Goal: Find specific page/section: Find specific page/section

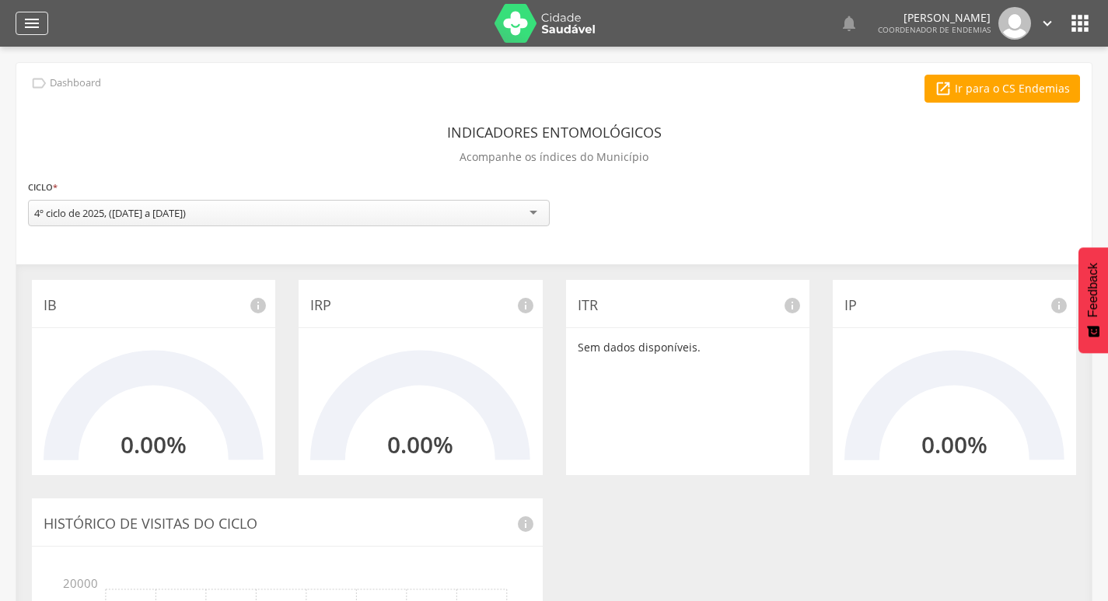
click at [21, 27] on div "" at bounding box center [32, 23] width 33 height 23
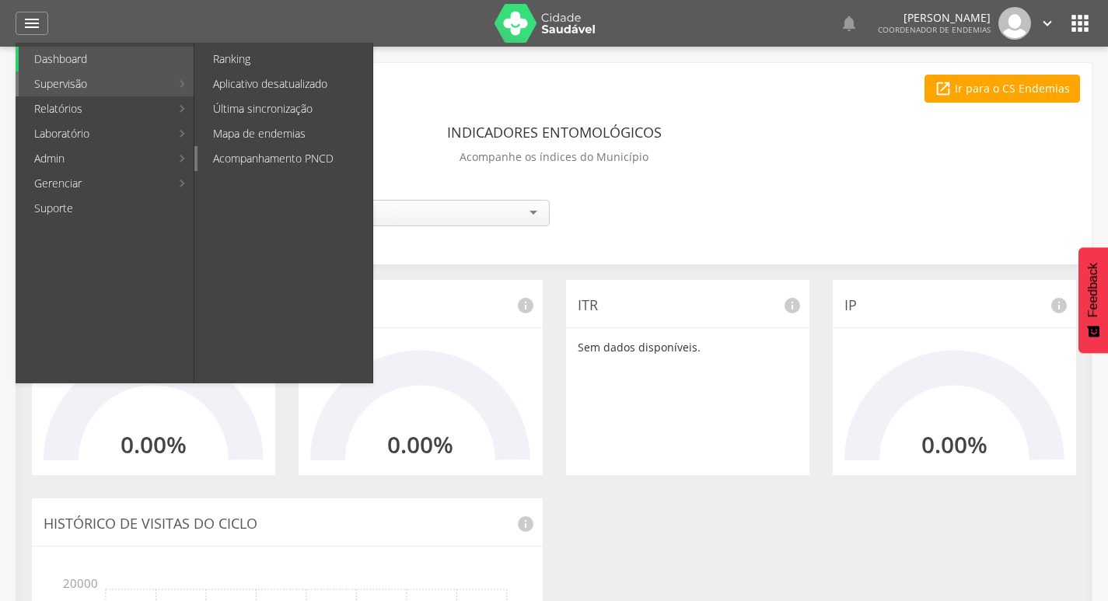
click at [264, 152] on link "Acompanhamento PNCD" at bounding box center [284, 158] width 175 height 25
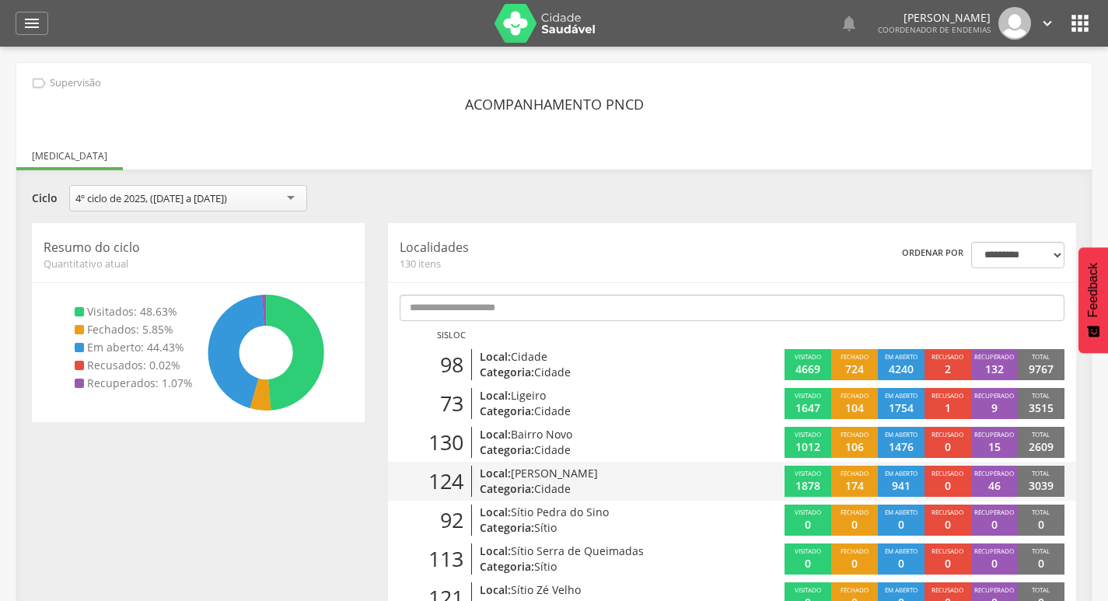
click at [642, 490] on p "Categoria: Cidade" at bounding box center [590, 489] width 220 height 16
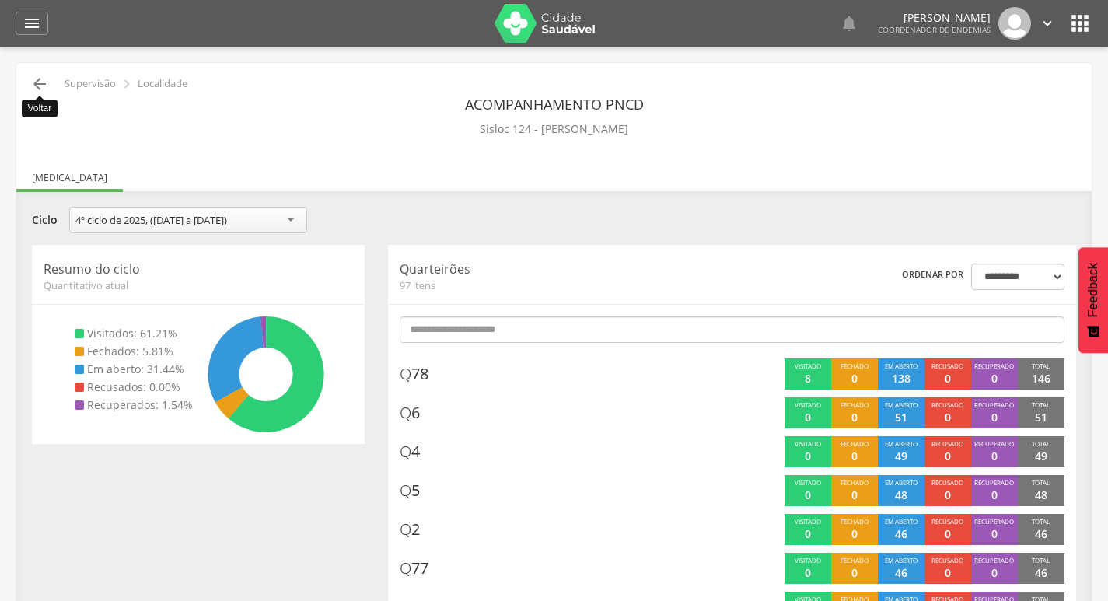
click at [45, 86] on icon "" at bounding box center [39, 84] width 19 height 19
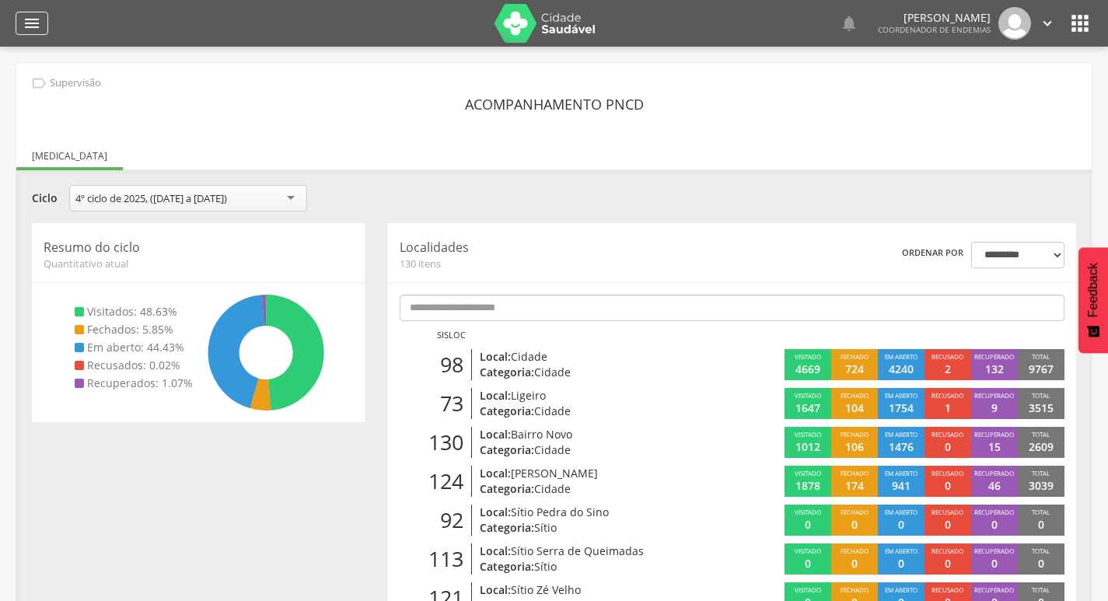
click at [46, 26] on div "" at bounding box center [32, 23] width 33 height 23
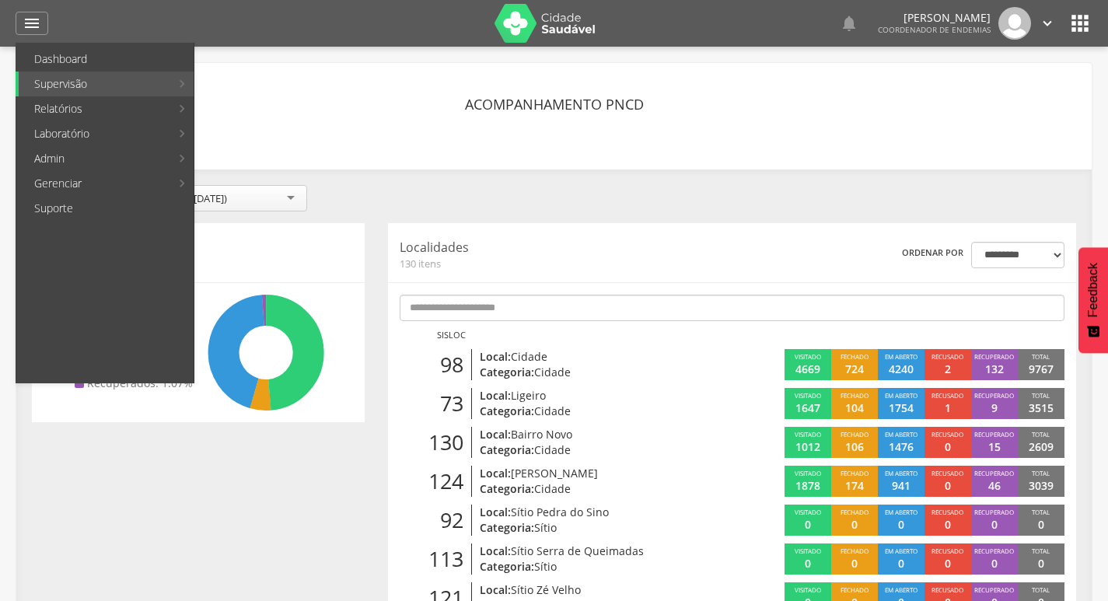
click at [416, 238] on header "**********" at bounding box center [732, 253] width 665 height 36
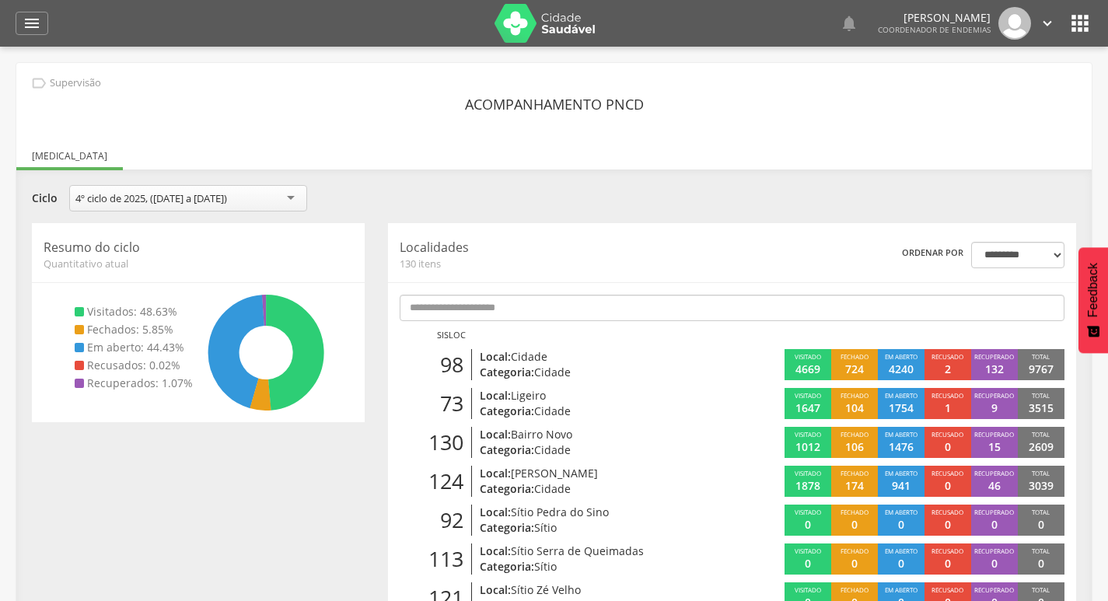
click at [1046, 23] on icon "" at bounding box center [1047, 23] width 17 height 17
click at [1008, 86] on link "Sair" at bounding box center [993, 89] width 123 height 19
